Goal: Obtain resource: Download file/media

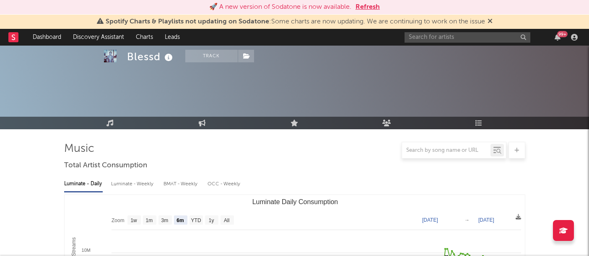
select select "6m"
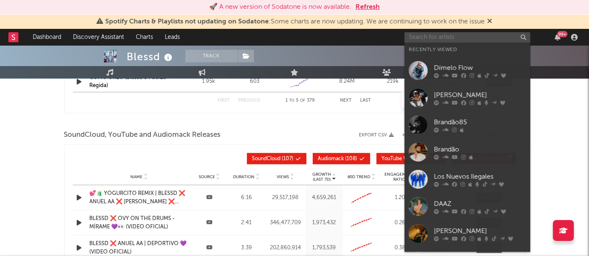
click at [421, 35] on input "text" at bounding box center [467, 37] width 126 height 10
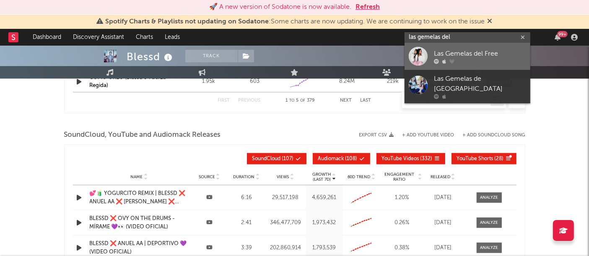
type input "las gemelas del"
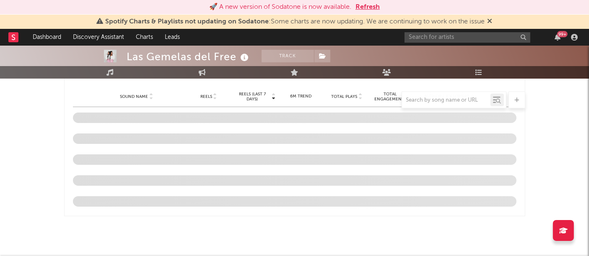
scroll to position [712, 0]
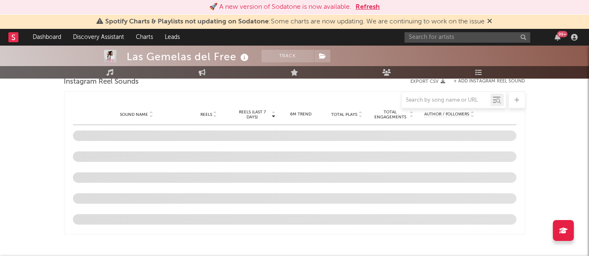
select select "6m"
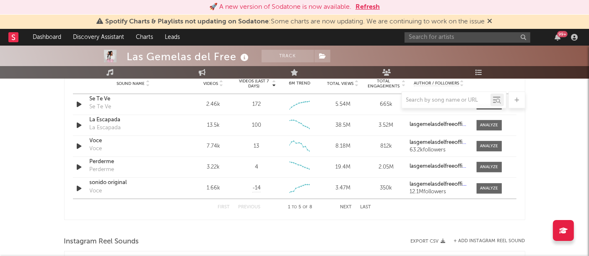
scroll to position [618, 0]
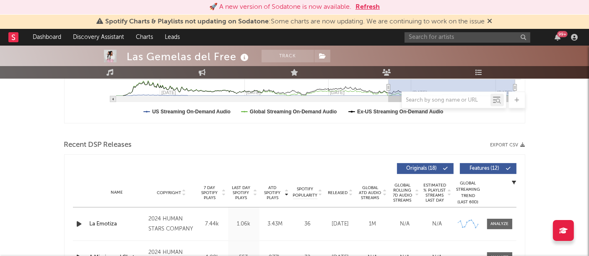
scroll to position [235, 0]
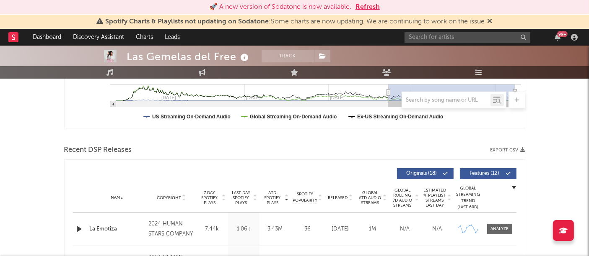
click at [520, 149] on icon "button" at bounding box center [522, 150] width 5 height 5
click at [370, 8] on button "Refresh" at bounding box center [367, 7] width 24 height 10
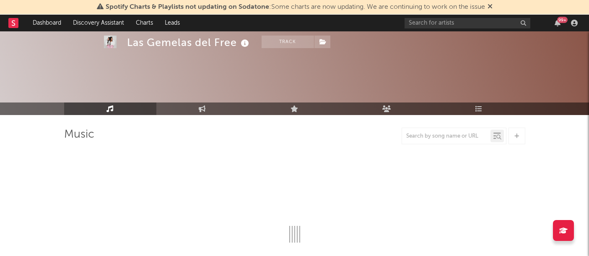
scroll to position [34, 0]
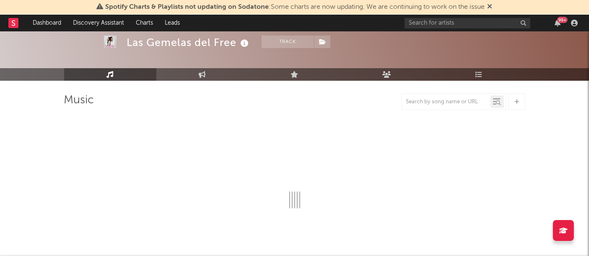
select select "6m"
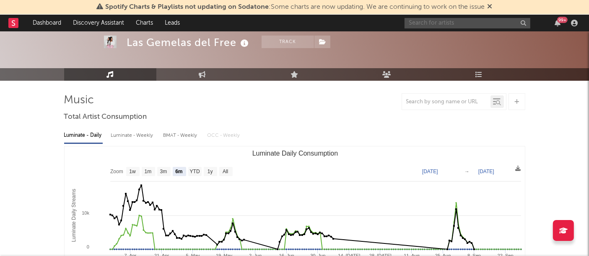
click at [422, 18] on input "text" at bounding box center [467, 23] width 126 height 10
type input "chimbala"
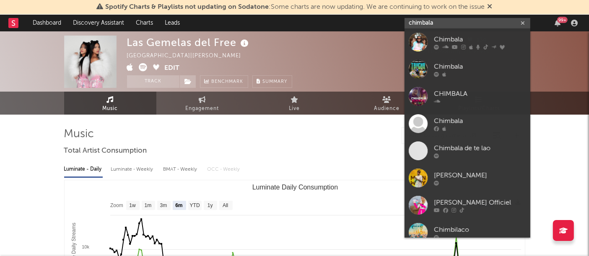
scroll to position [1, 0]
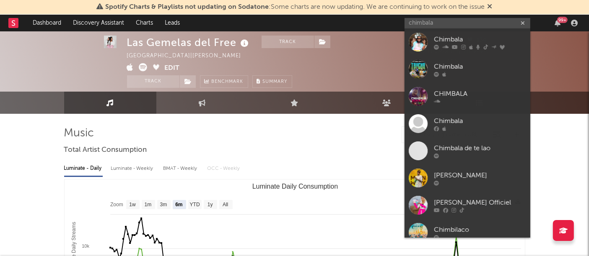
click at [256, 143] on div at bounding box center [294, 135] width 461 height 17
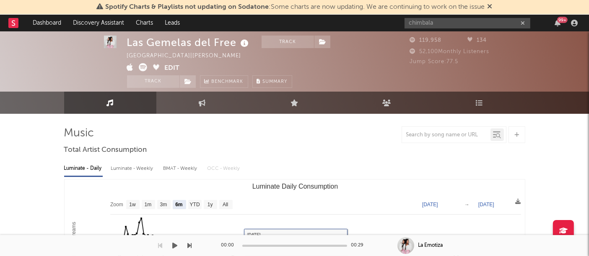
scroll to position [0, 0]
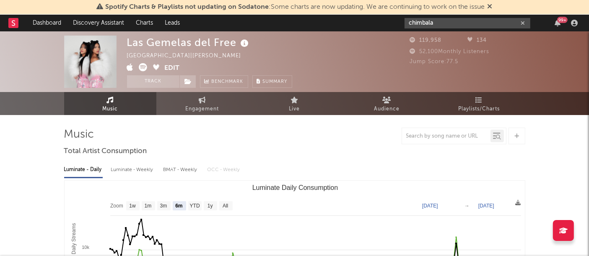
click at [450, 22] on input "chimbala" at bounding box center [467, 23] width 126 height 10
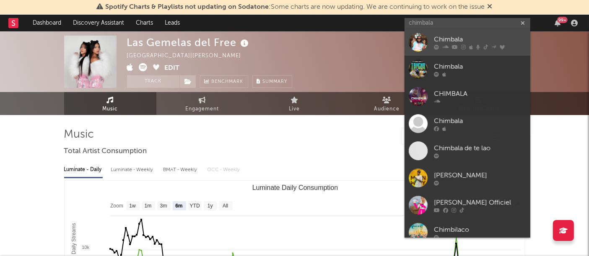
click at [413, 39] on div at bounding box center [418, 42] width 19 height 19
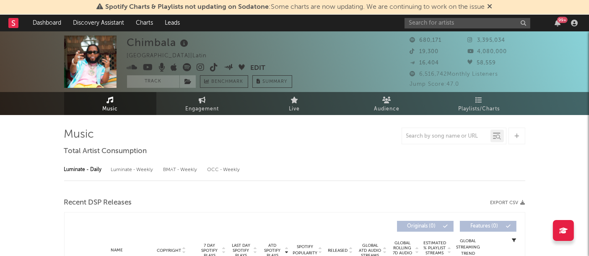
select select "6m"
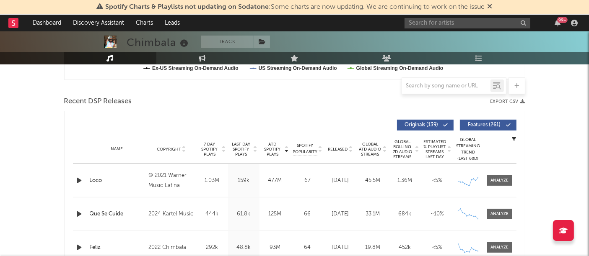
scroll to position [269, 0]
click at [523, 101] on icon "button" at bounding box center [522, 101] width 5 height 5
click at [430, 22] on input "text" at bounding box center [467, 23] width 126 height 10
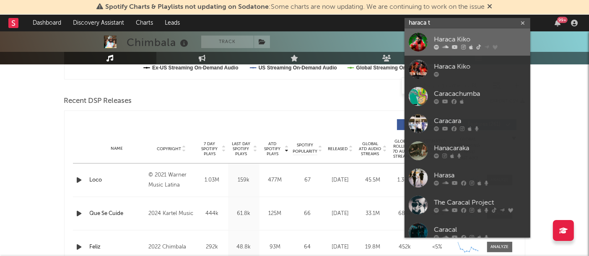
type input "haraca t"
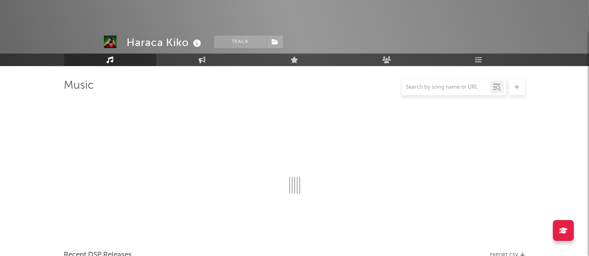
scroll to position [269, 0]
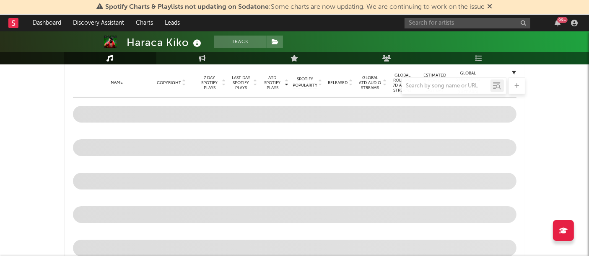
select select "6m"
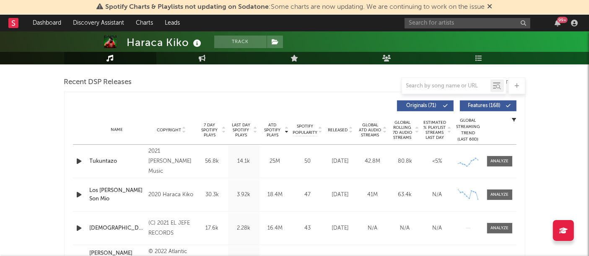
scroll to position [267, 0]
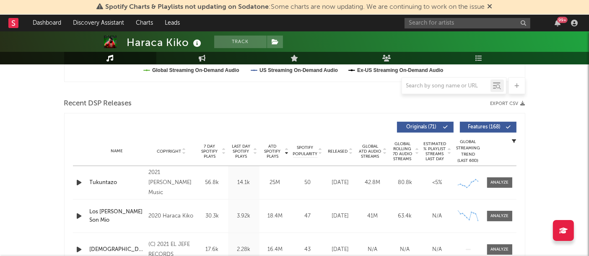
click at [522, 104] on icon "button" at bounding box center [522, 103] width 5 height 5
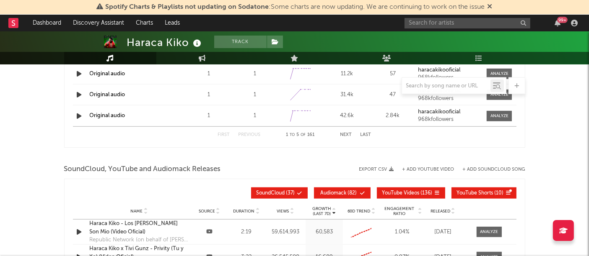
scroll to position [861, 0]
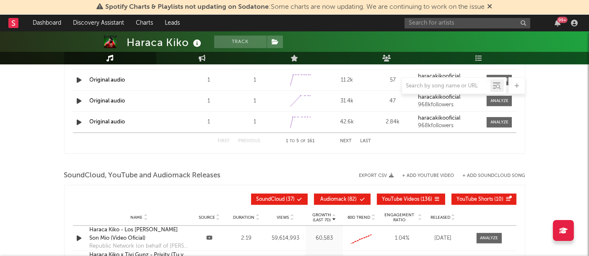
click at [391, 173] on icon "button" at bounding box center [391, 175] width 5 height 5
click at [458, 25] on input "text" at bounding box center [467, 23] width 126 height 10
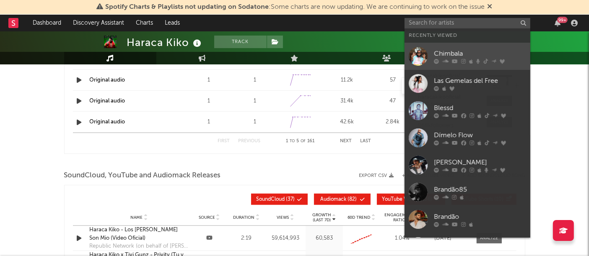
click at [444, 55] on div "Chimbala" at bounding box center [480, 54] width 92 height 10
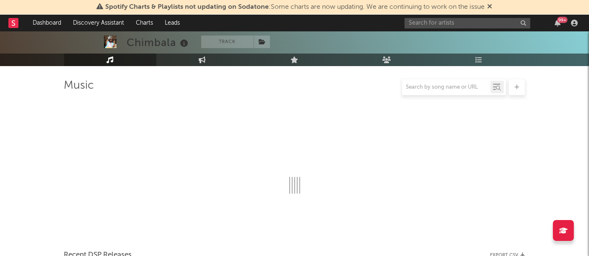
scroll to position [861, 0]
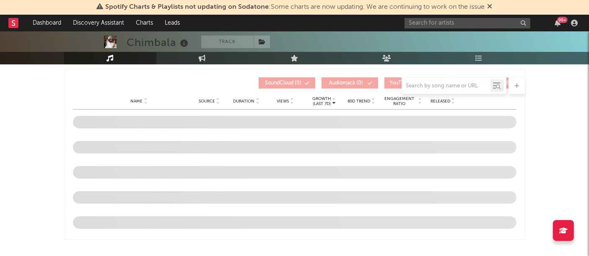
select select "6m"
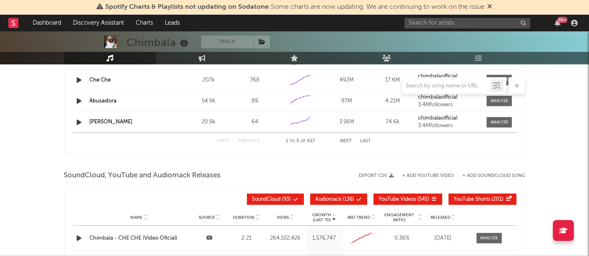
click at [388, 176] on button "Export CSV" at bounding box center [376, 175] width 35 height 5
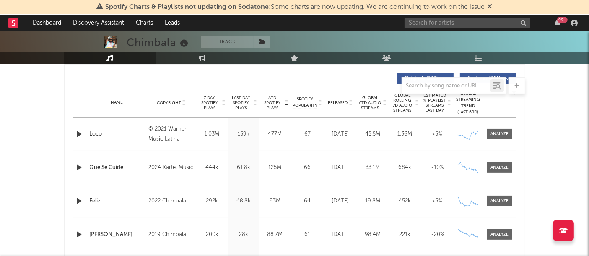
scroll to position [315, 0]
drag, startPoint x: 573, startPoint y: 143, endPoint x: 740, endPoint y: 143, distance: 166.4
click at [447, 28] on input "text" at bounding box center [467, 23] width 126 height 10
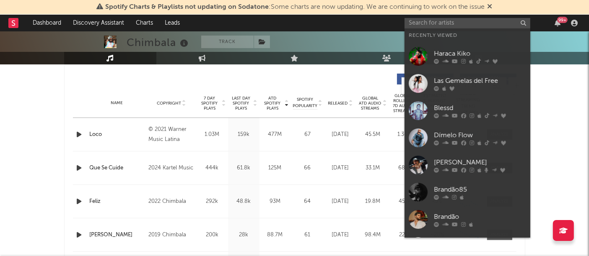
click at [412, 23] on input "text" at bounding box center [467, 23] width 126 height 10
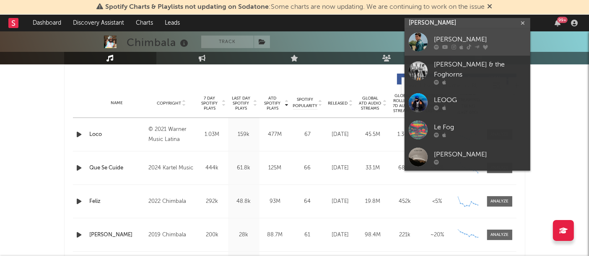
type input "leo fog"
click at [409, 36] on div at bounding box center [418, 42] width 19 height 19
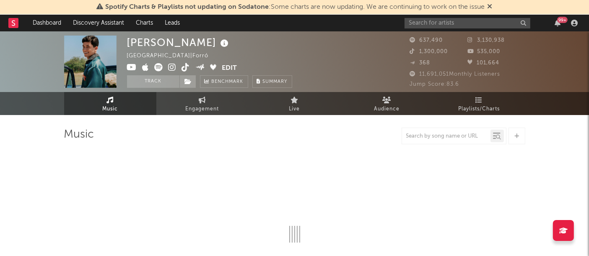
select select "6m"
